Goal: Information Seeking & Learning: Learn about a topic

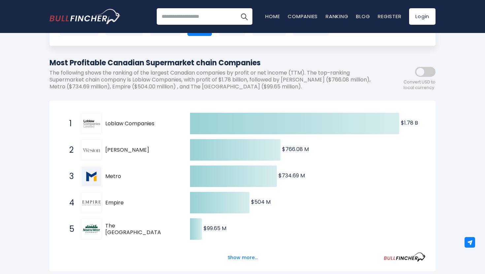
scroll to position [57, 0]
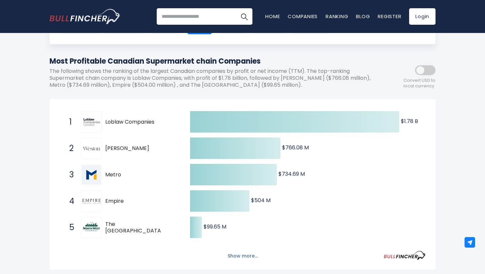
click at [247, 256] on button "Show more..." at bounding box center [243, 256] width 38 height 11
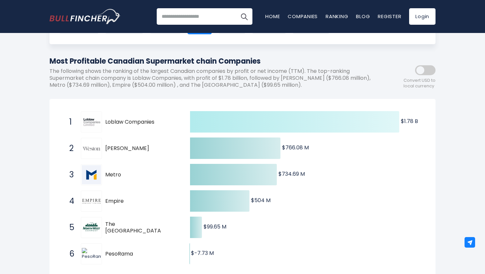
click at [204, 122] on icon at bounding box center [294, 121] width 209 height 21
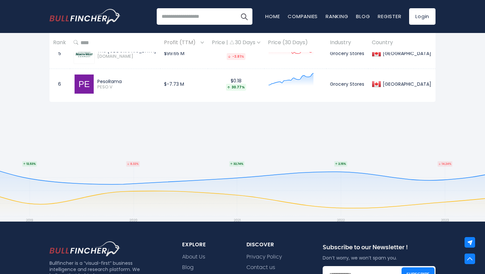
scroll to position [486, 0]
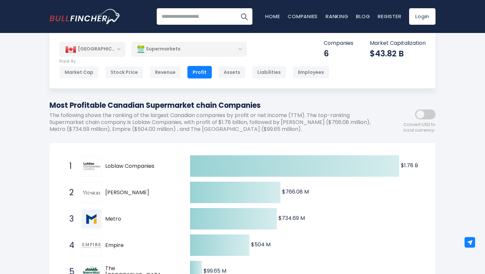
scroll to position [0, 0]
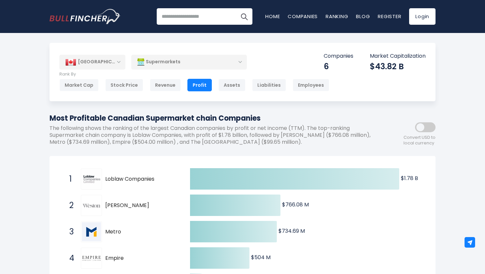
click at [202, 15] on input "search" at bounding box center [205, 16] width 96 height 16
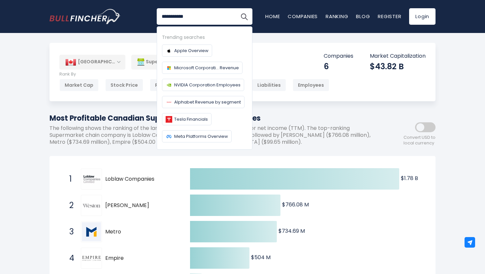
type input "**********"
click at [236, 8] on button "Search" at bounding box center [244, 16] width 16 height 16
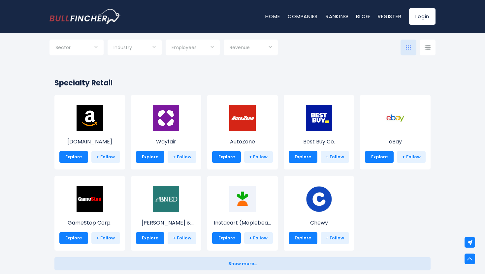
scroll to position [241, 0]
